Goal: Download file/media

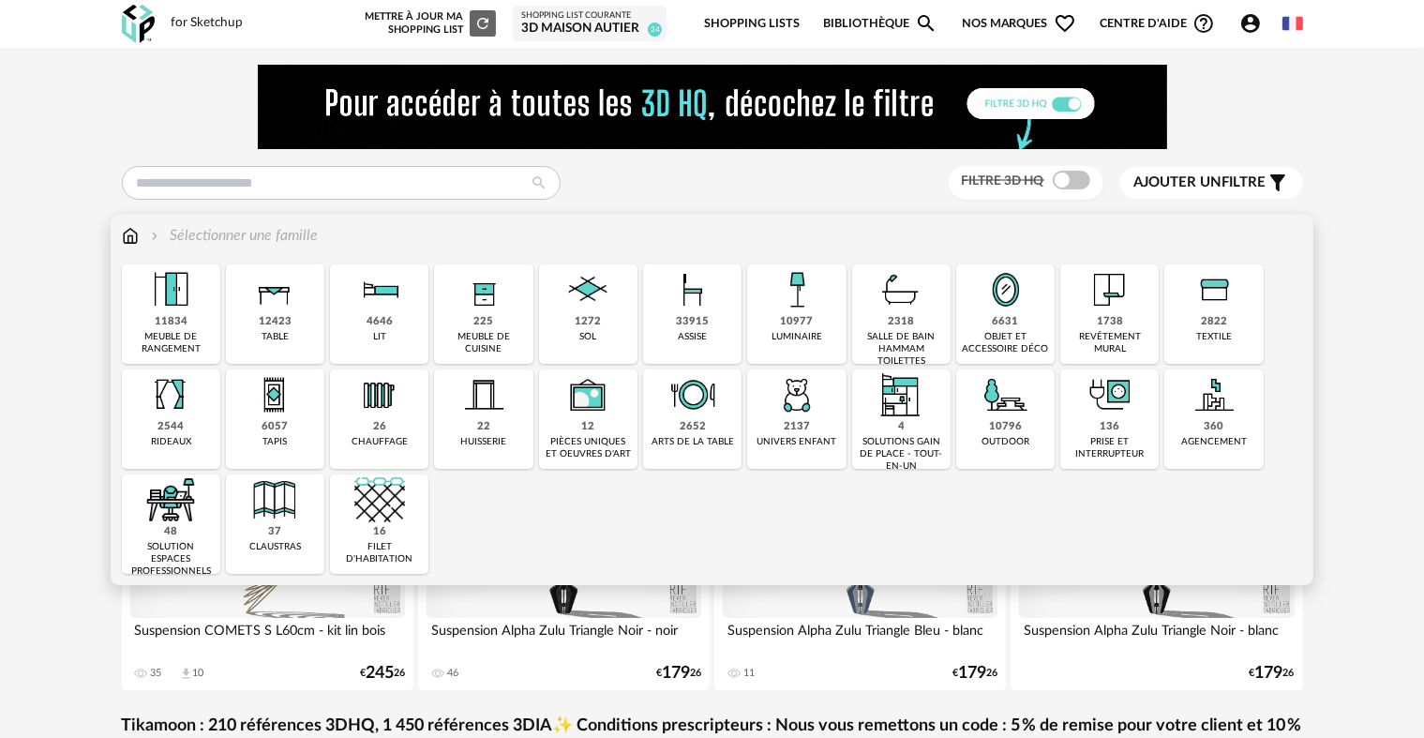
click at [814, 310] on img at bounding box center [797, 289] width 51 height 51
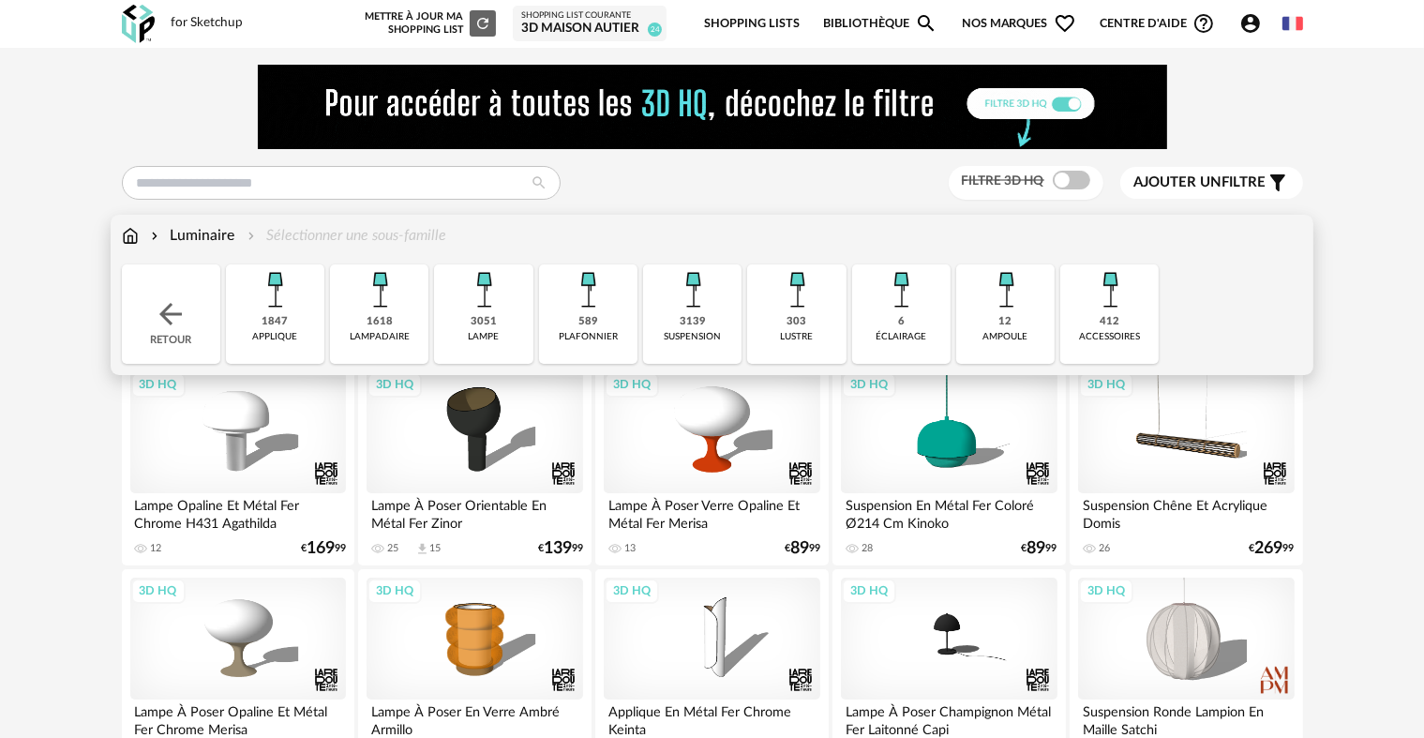
click at [409, 314] on div "1618 [GEOGRAPHIC_DATA]" at bounding box center [379, 313] width 98 height 99
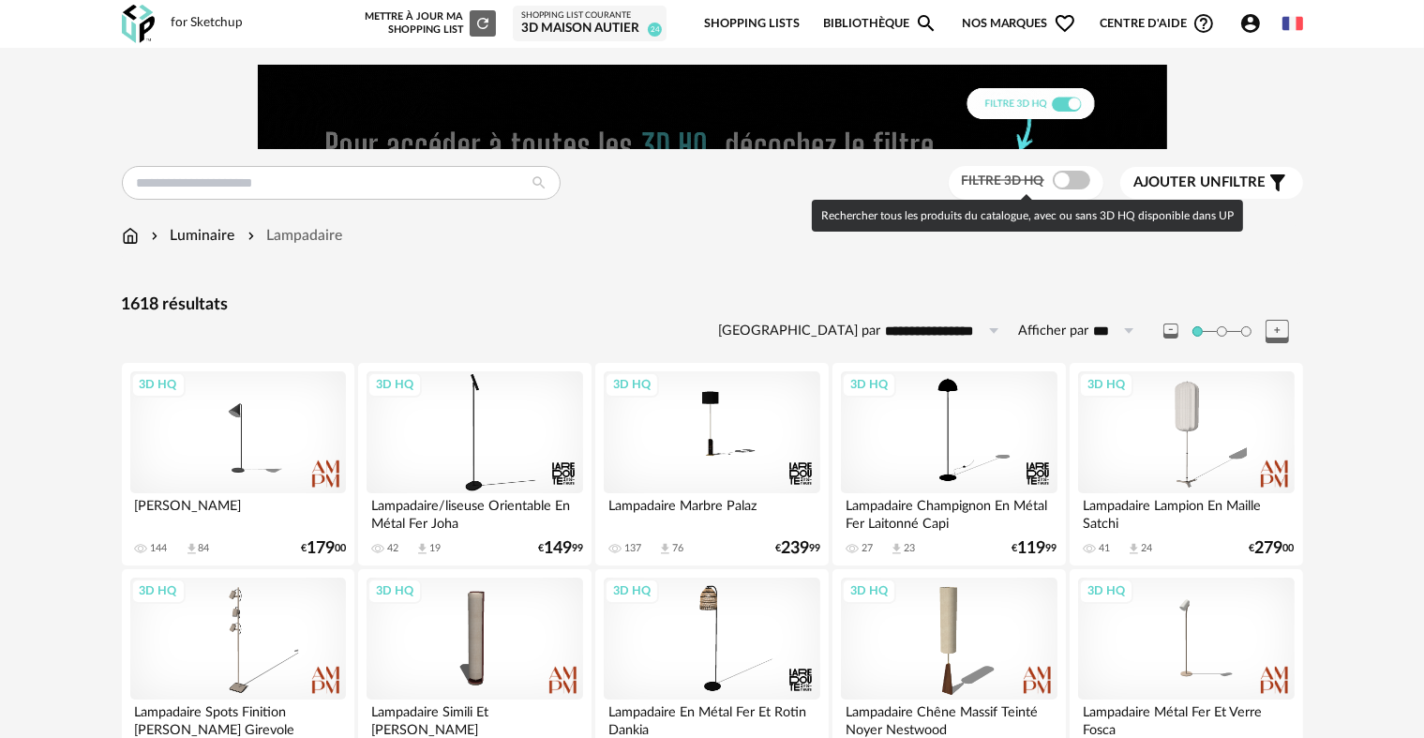
click at [1073, 181] on span at bounding box center [1072, 180] width 38 height 19
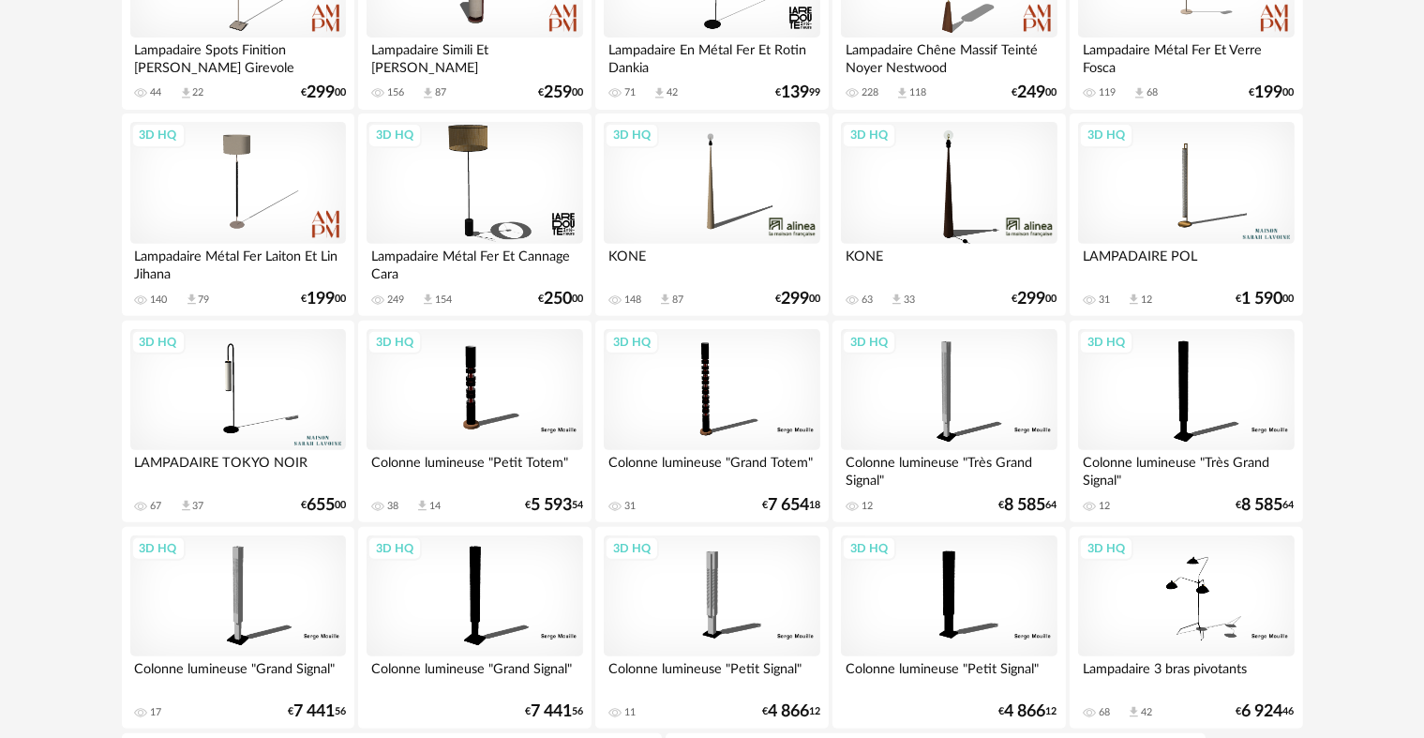
scroll to position [656, 0]
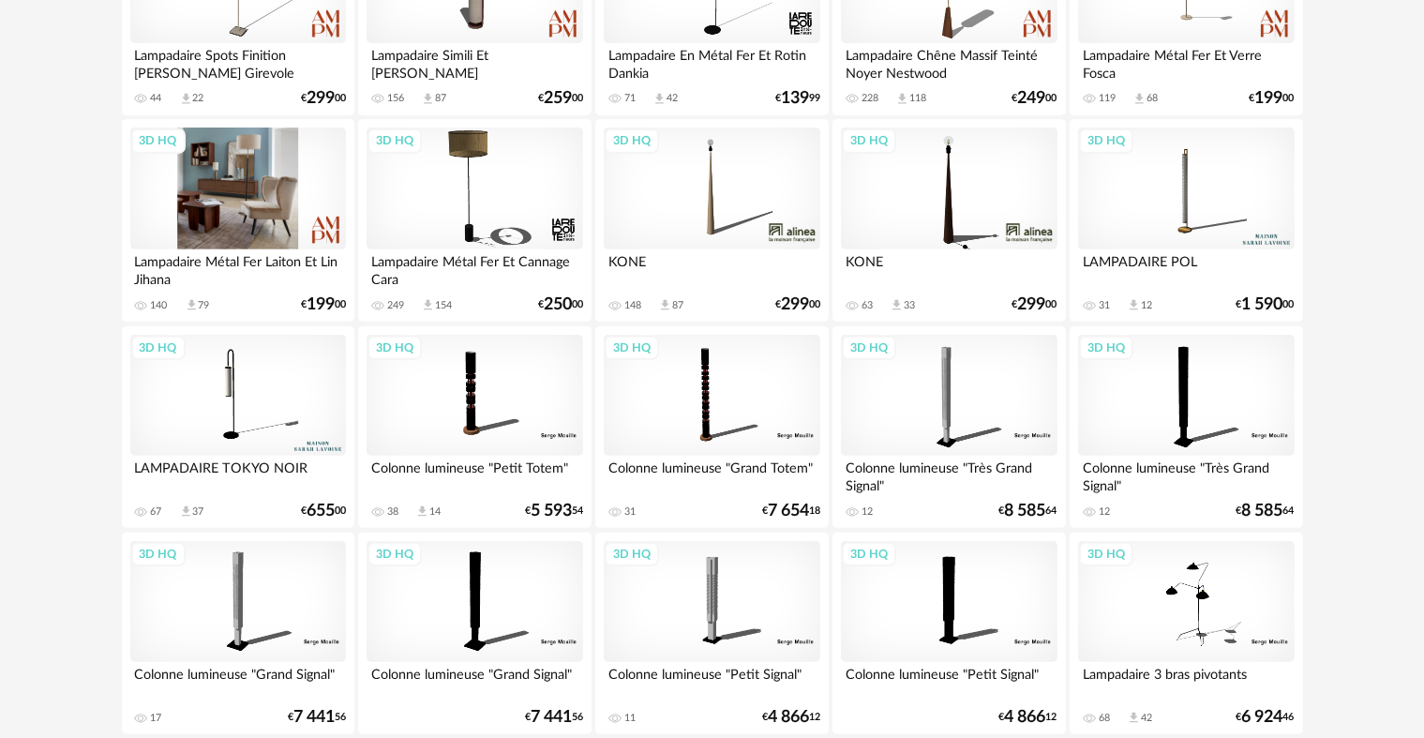
click at [221, 205] on div "3D HQ" at bounding box center [238, 189] width 216 height 122
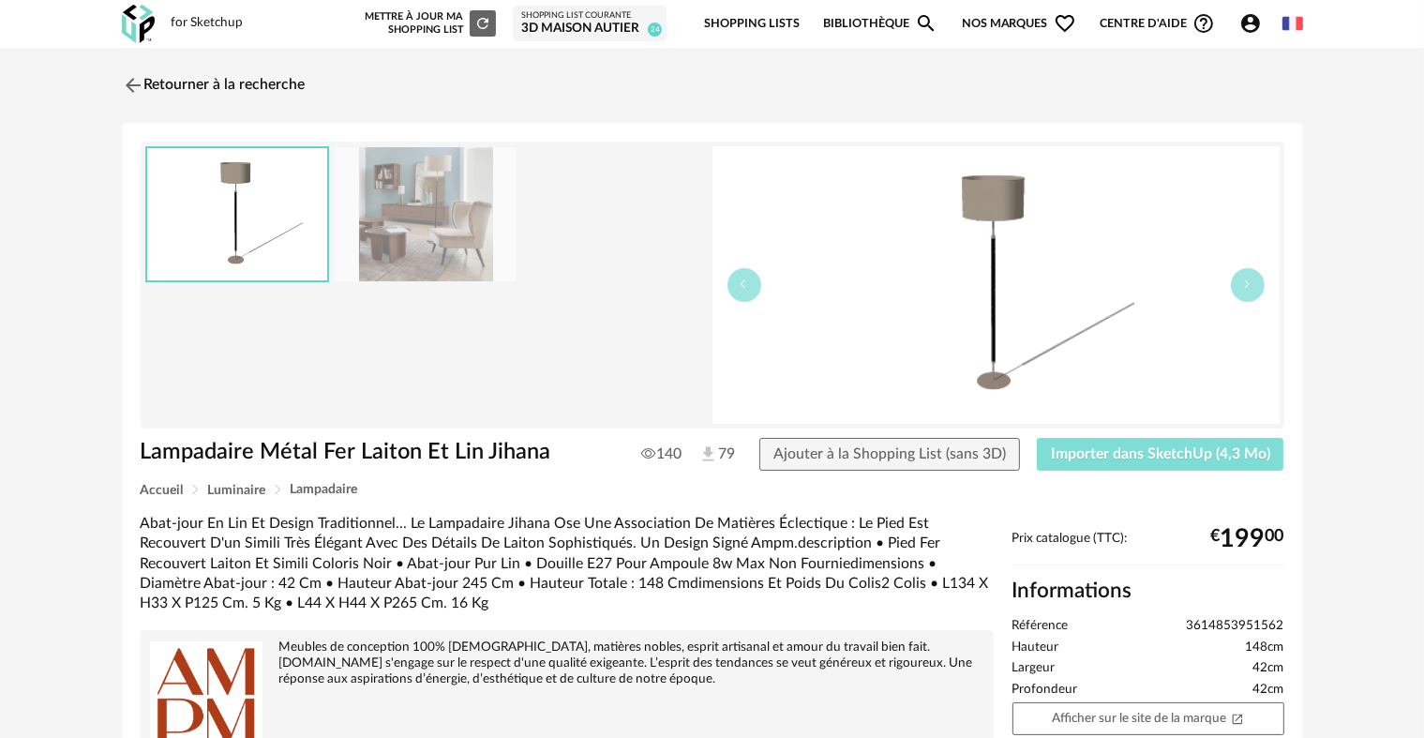
click at [1099, 448] on span "Importer dans SketchUp (4,3 Mo)" at bounding box center [1160, 453] width 219 height 15
